Goal: Information Seeking & Learning: Learn about a topic

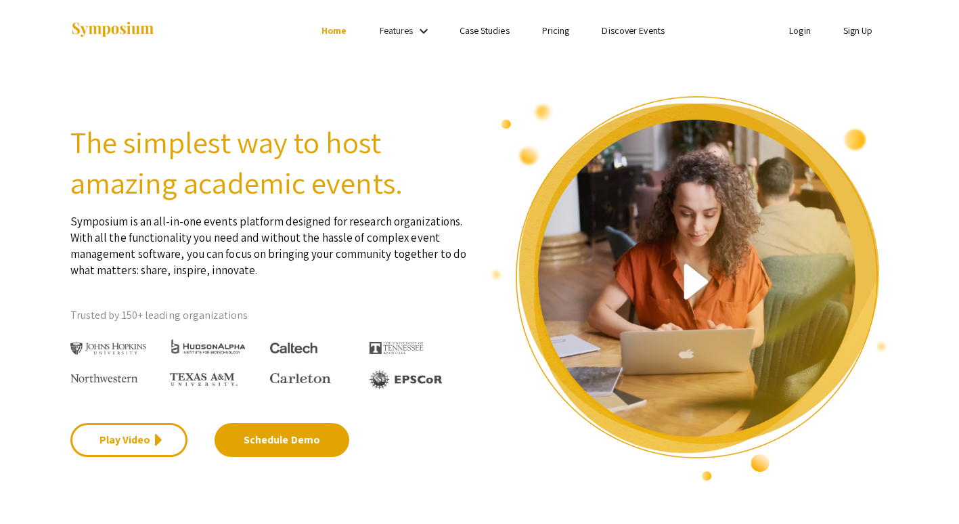
click at [550, 32] on link "Pricing" at bounding box center [556, 30] width 28 height 12
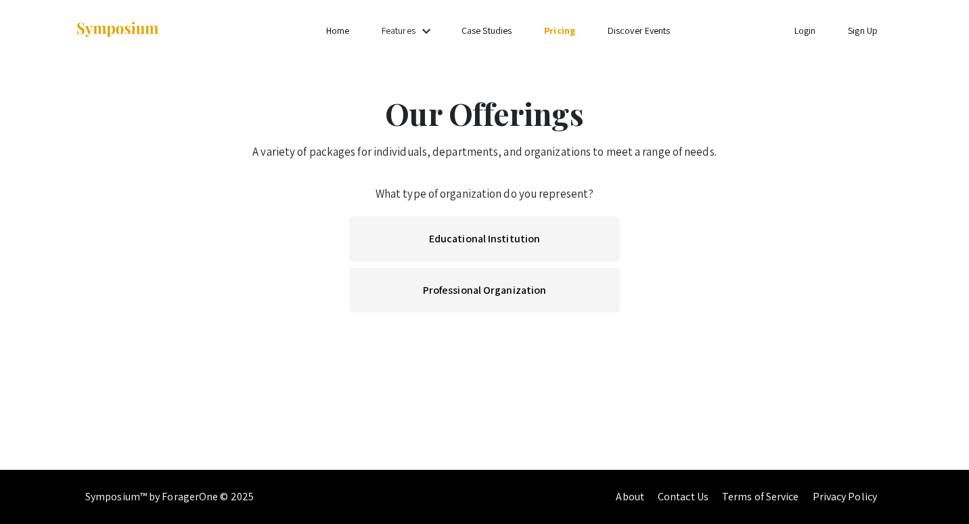
click at [340, 25] on link "Home" at bounding box center [337, 30] width 23 height 12
